Goal: Task Accomplishment & Management: Manage account settings

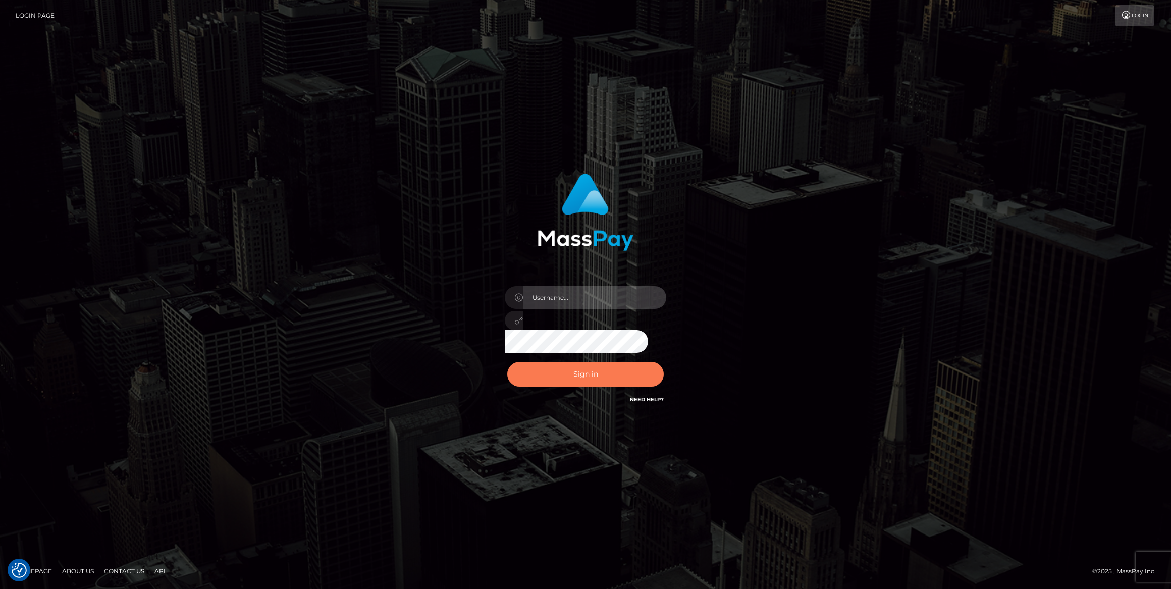
type input "[PERSON_NAME].ace"
click at [585, 376] on button "Sign in" at bounding box center [585, 374] width 156 height 25
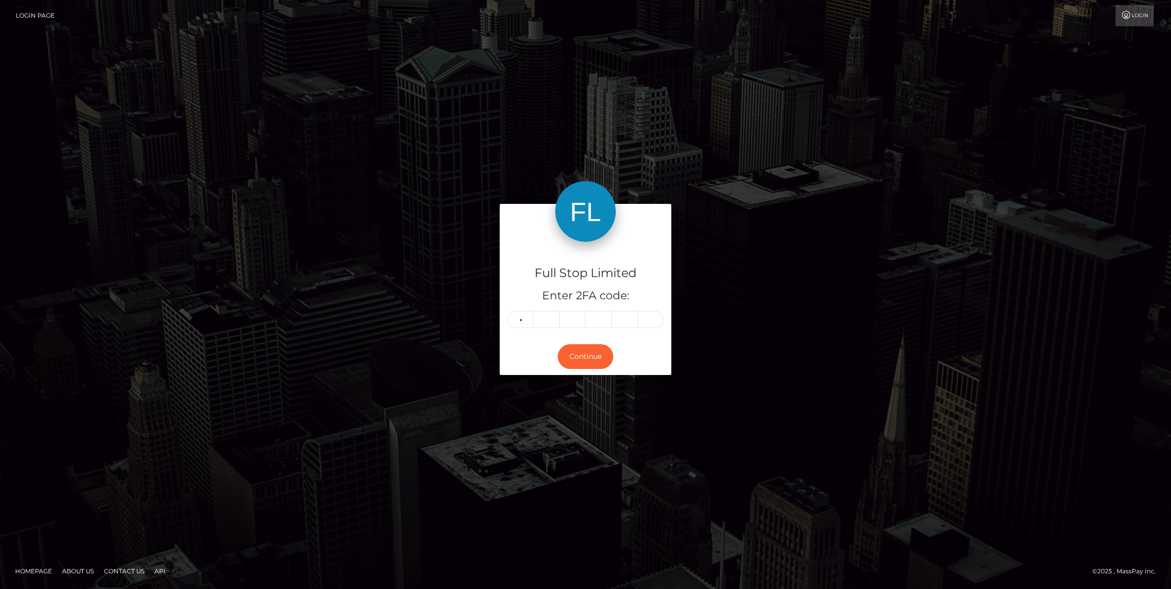
type input "6"
type input "4"
type input "7"
type input "3"
type input "5"
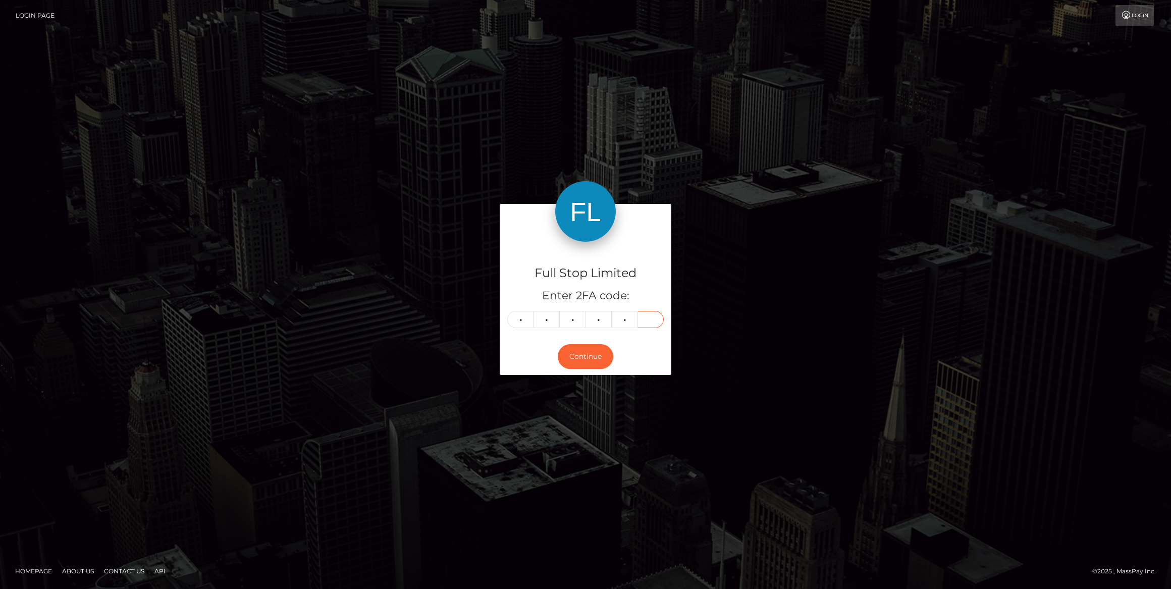
type input "9"
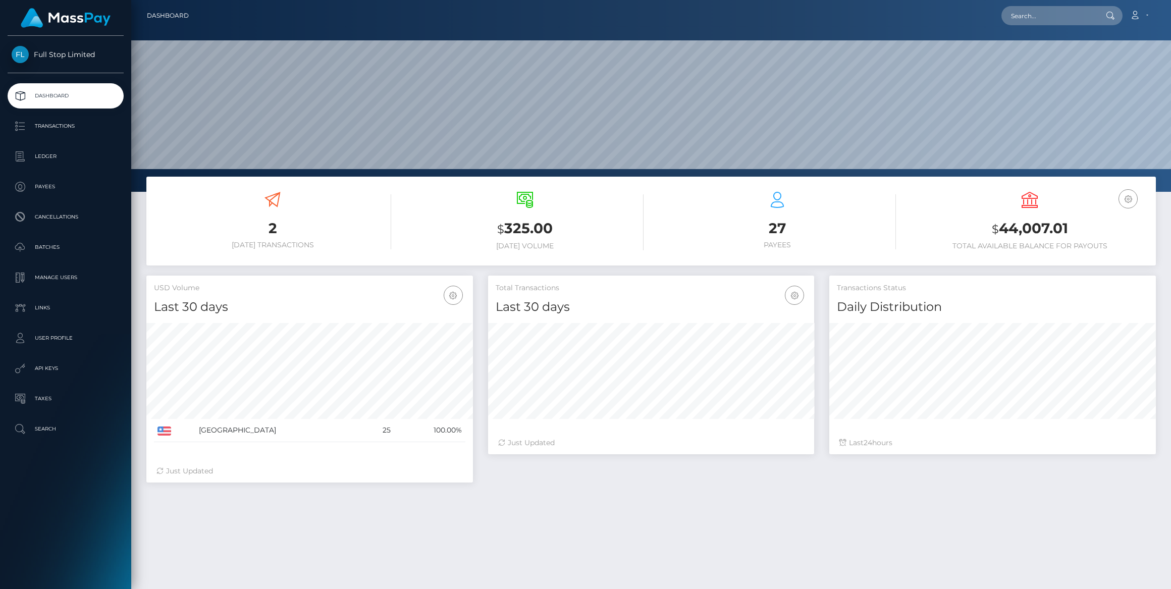
scroll to position [179, 327]
drag, startPoint x: 55, startPoint y: 278, endPoint x: 61, endPoint y: 279, distance: 5.6
click at [55, 278] on p "Manage Users" at bounding box center [66, 277] width 108 height 15
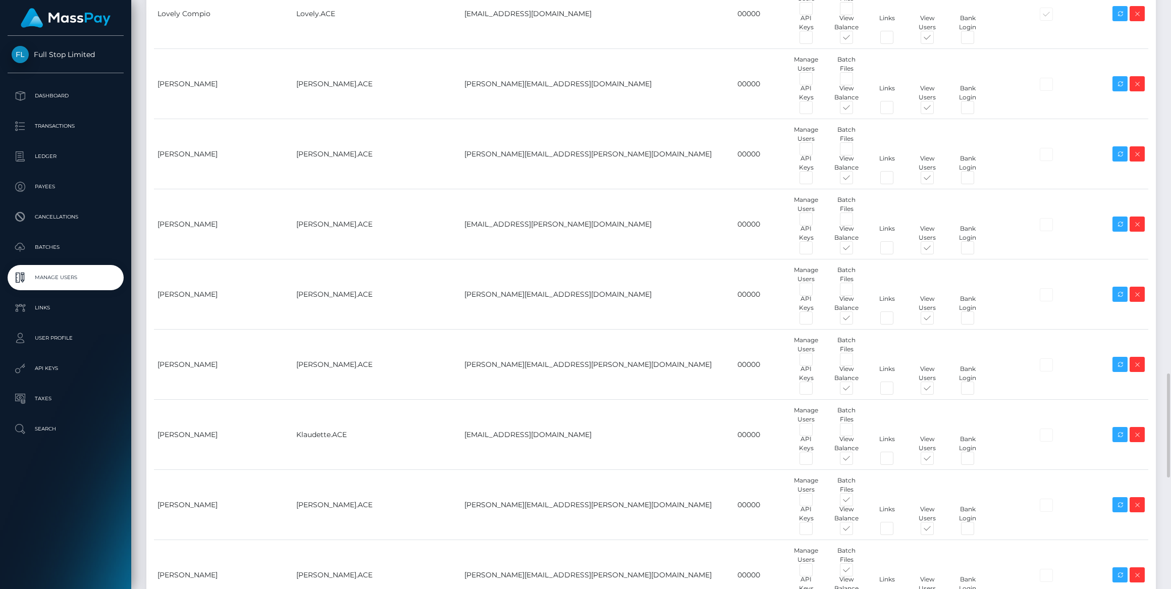
scroll to position [2202, 0]
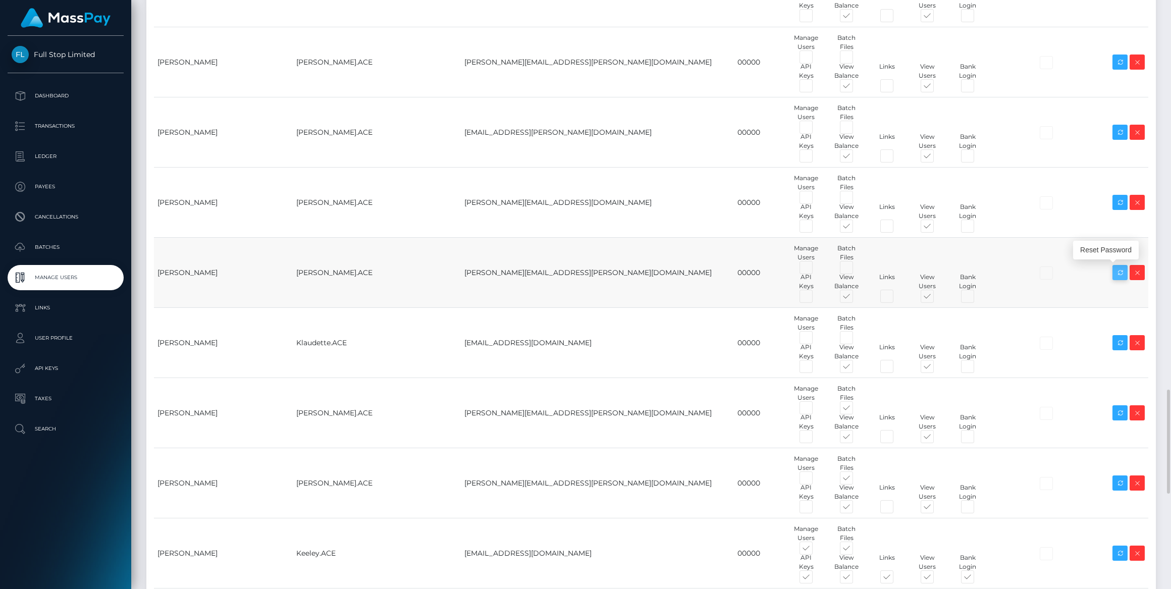
click at [1116, 271] on icon at bounding box center [1120, 272] width 12 height 13
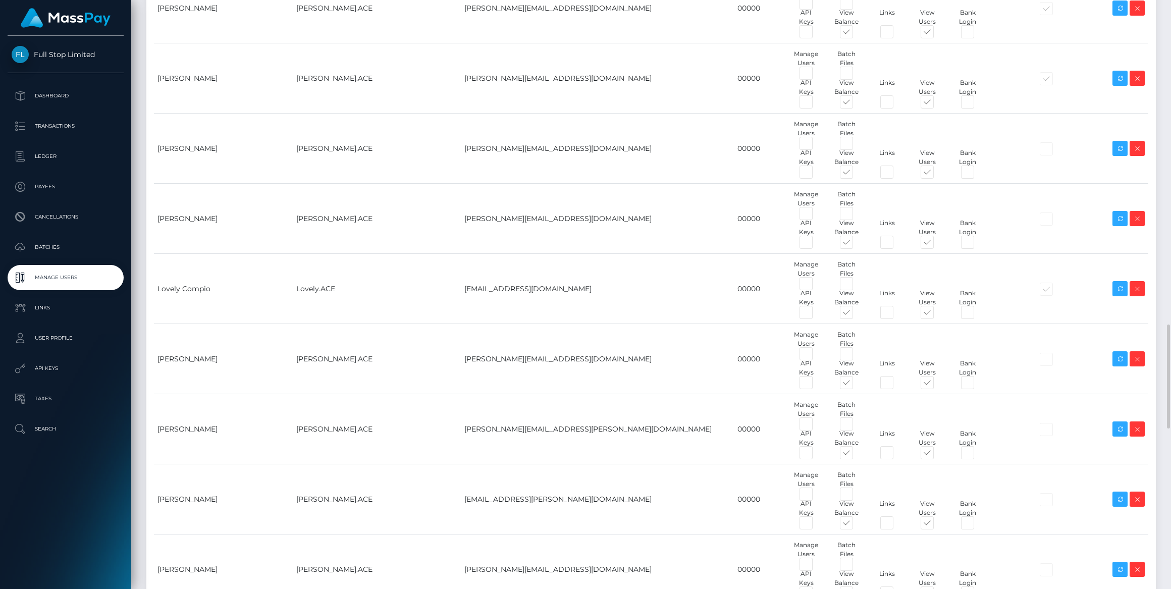
scroll to position [1927, 0]
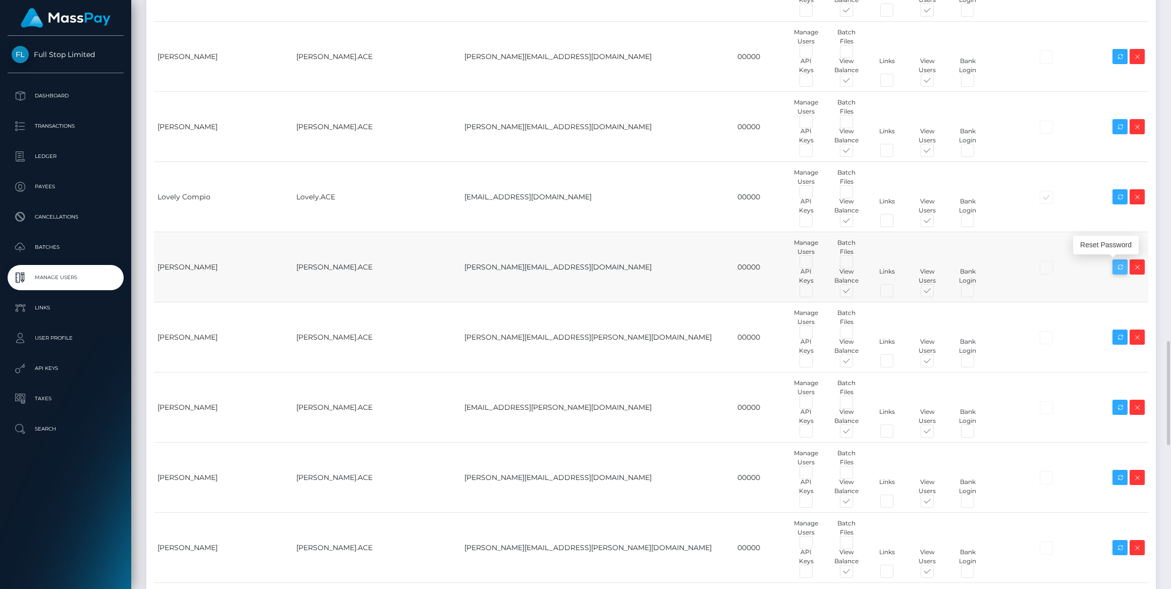
click at [1118, 267] on icon at bounding box center [1120, 267] width 12 height 13
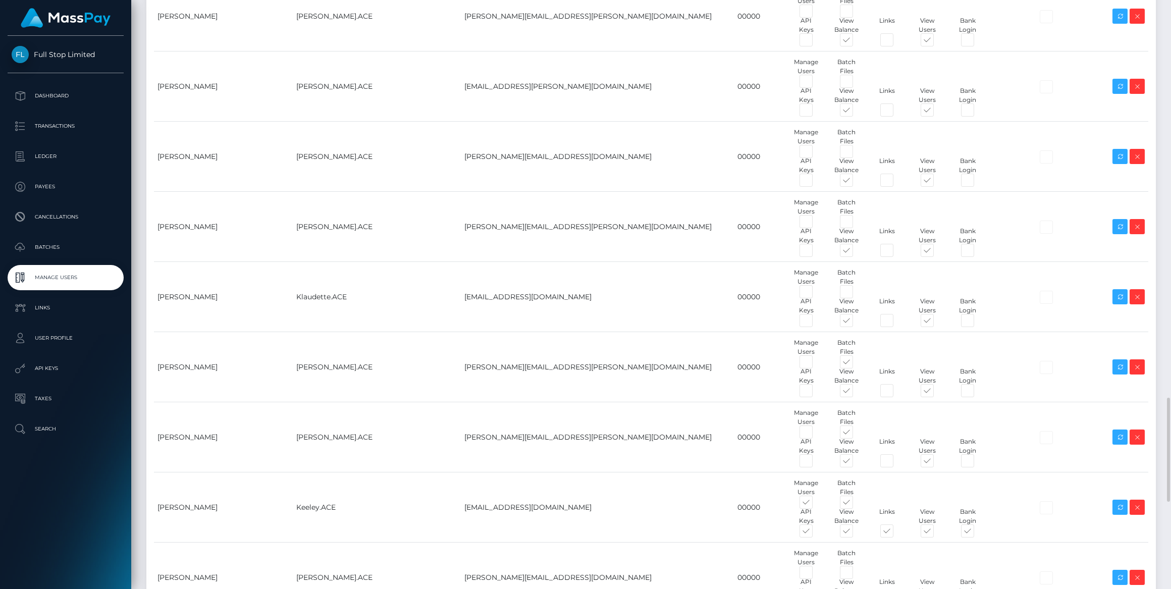
scroll to position [2340, 0]
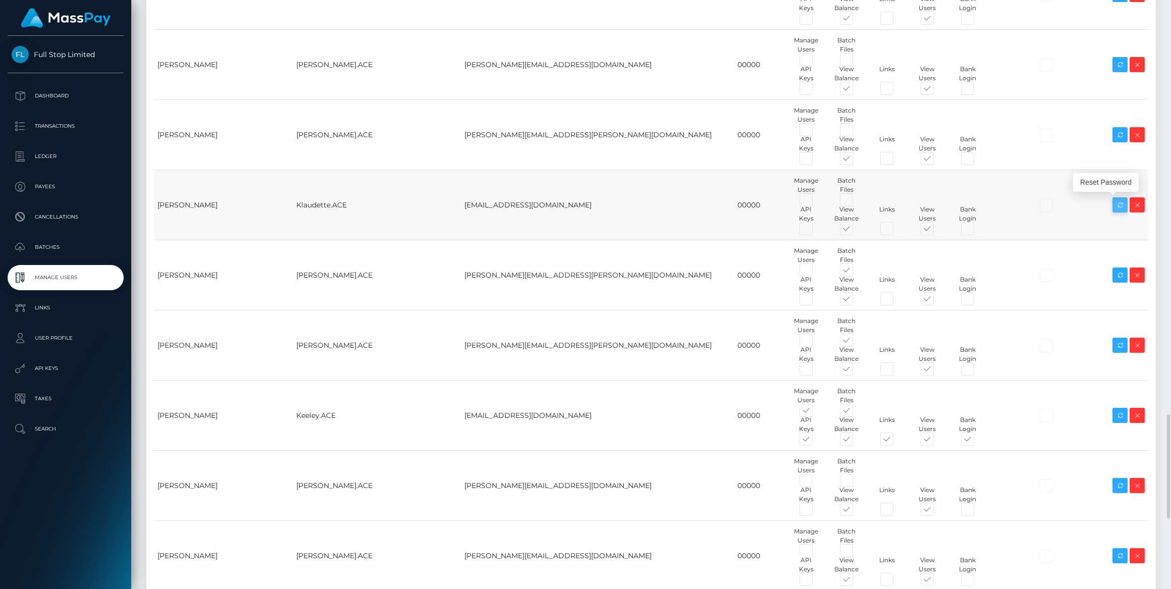
click at [1119, 204] on icon at bounding box center [1120, 205] width 12 height 13
